Goal: Information Seeking & Learning: Learn about a topic

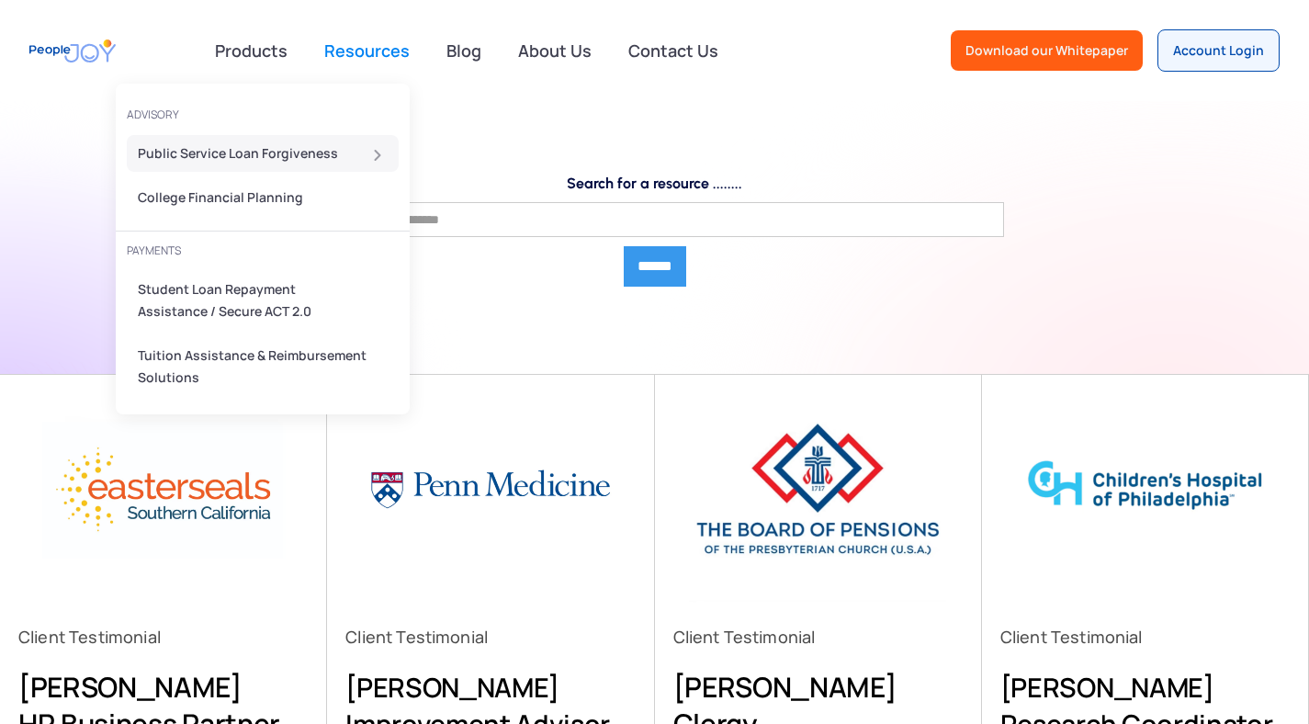
click at [225, 154] on div "Public Service Loan Forgiveness" at bounding box center [257, 153] width 239 height 22
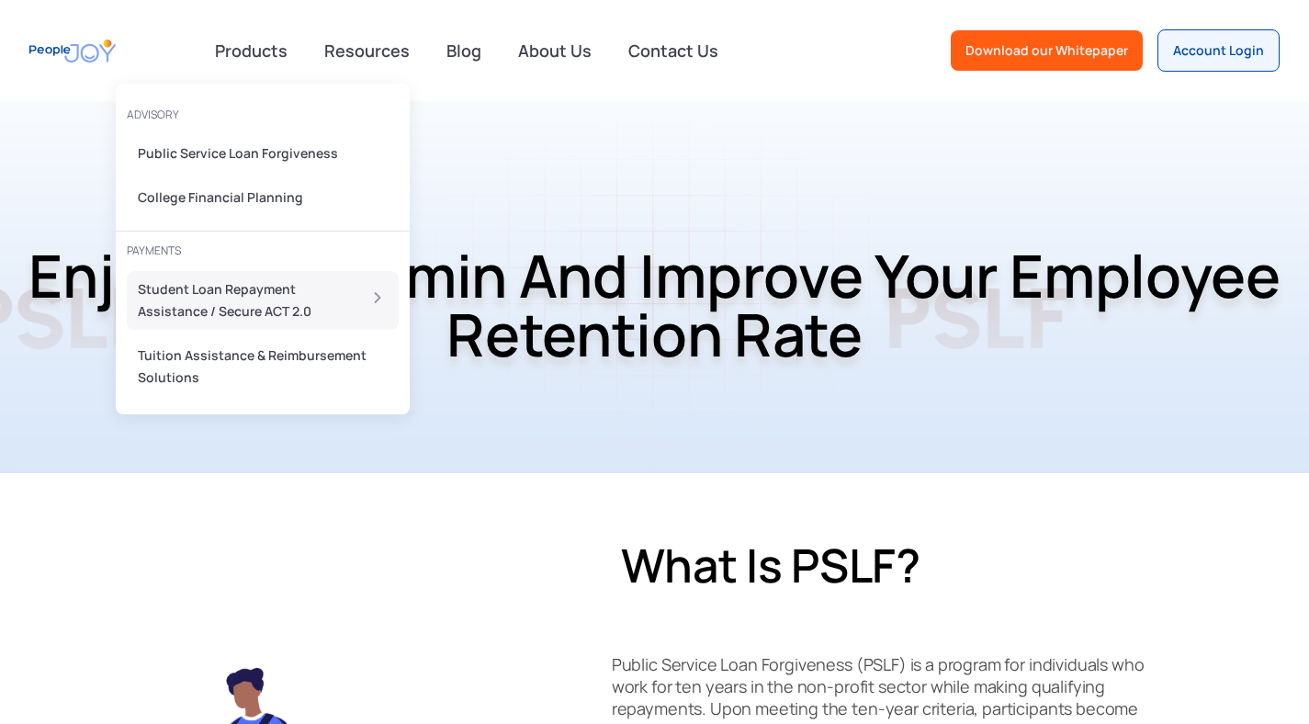
click at [215, 287] on div "Student Loan Repayment Assistance / Secure ACT 2.0" at bounding box center [241, 300] width 207 height 44
